Goal: Contribute content

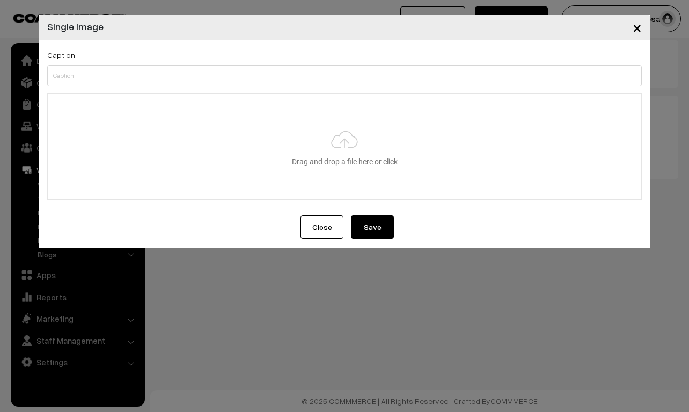
click at [315, 232] on button "Close" at bounding box center [322, 227] width 43 height 24
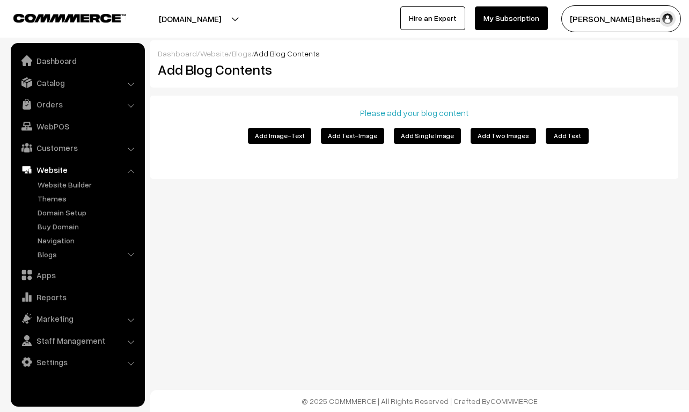
click at [283, 133] on button "Add Image-Text" at bounding box center [279, 136] width 63 height 16
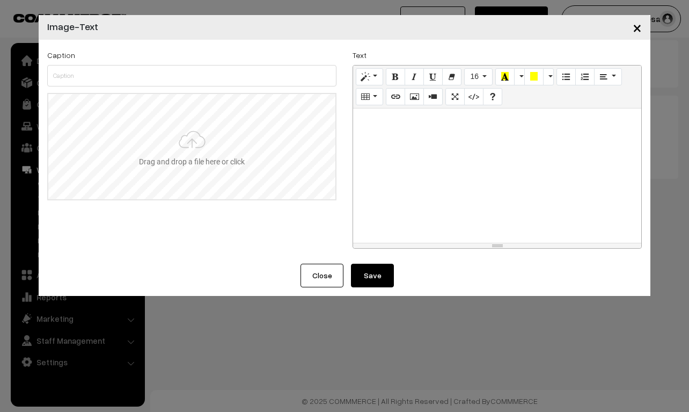
click at [175, 133] on input "file" at bounding box center [191, 146] width 287 height 105
click at [334, 272] on button "Close" at bounding box center [322, 275] width 43 height 24
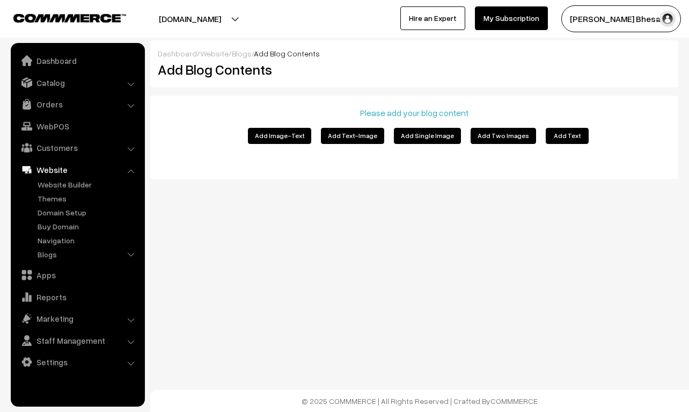
click at [487, 138] on button "Add Two Images" at bounding box center [503, 136] width 65 height 16
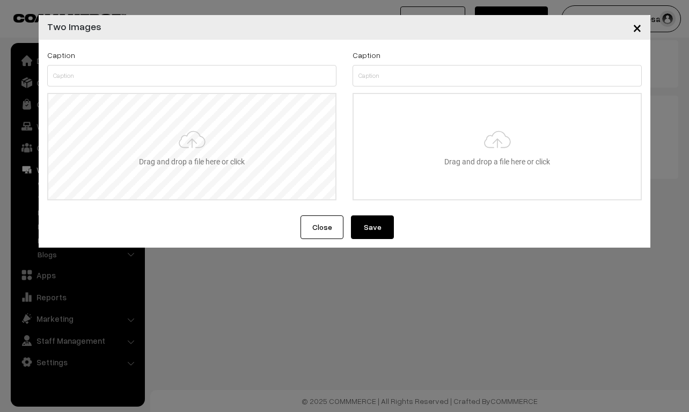
click at [244, 143] on input "file" at bounding box center [191, 146] width 287 height 105
type input "C:\fakepath\_._._._._._._._._._._._._.__#birdsofinstagram #birds #birdsonearth …"
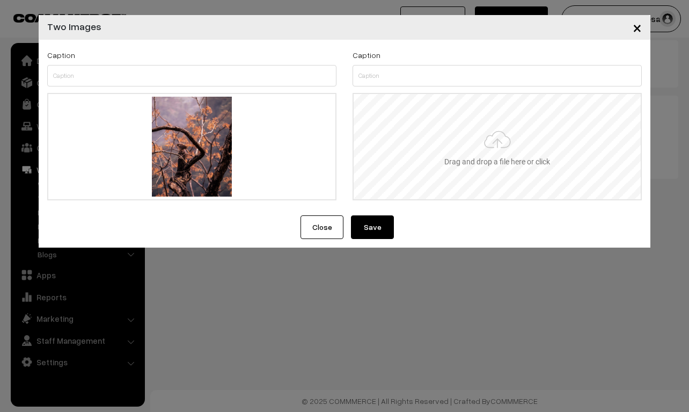
click at [437, 154] on input "file" at bounding box center [497, 146] width 287 height 105
type input "C:\fakepath\P1030470.jpg"
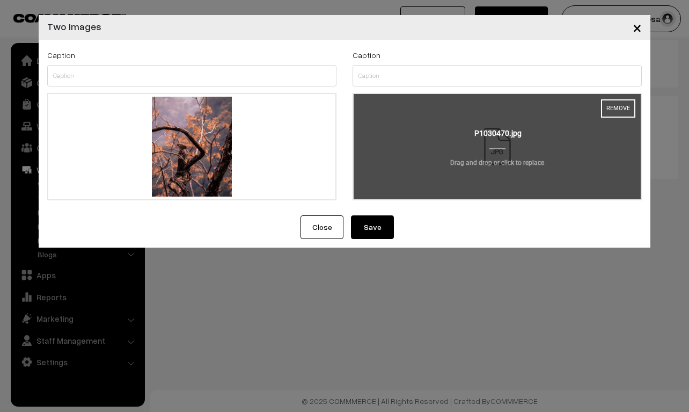
click at [494, 144] on input "file" at bounding box center [497, 146] width 287 height 105
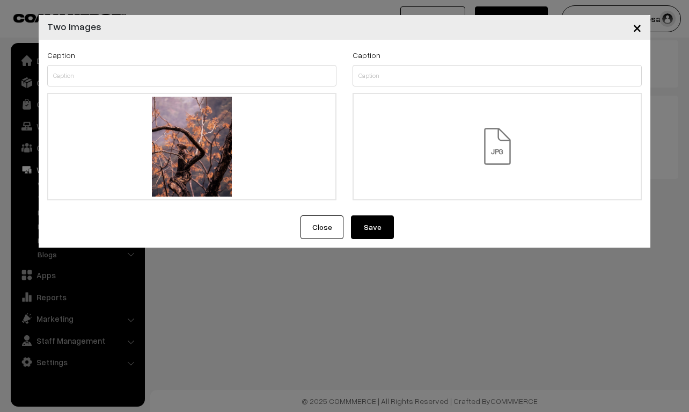
click at [379, 227] on button "Save" at bounding box center [372, 227] width 43 height 24
